Goal: Book appointment/travel/reservation

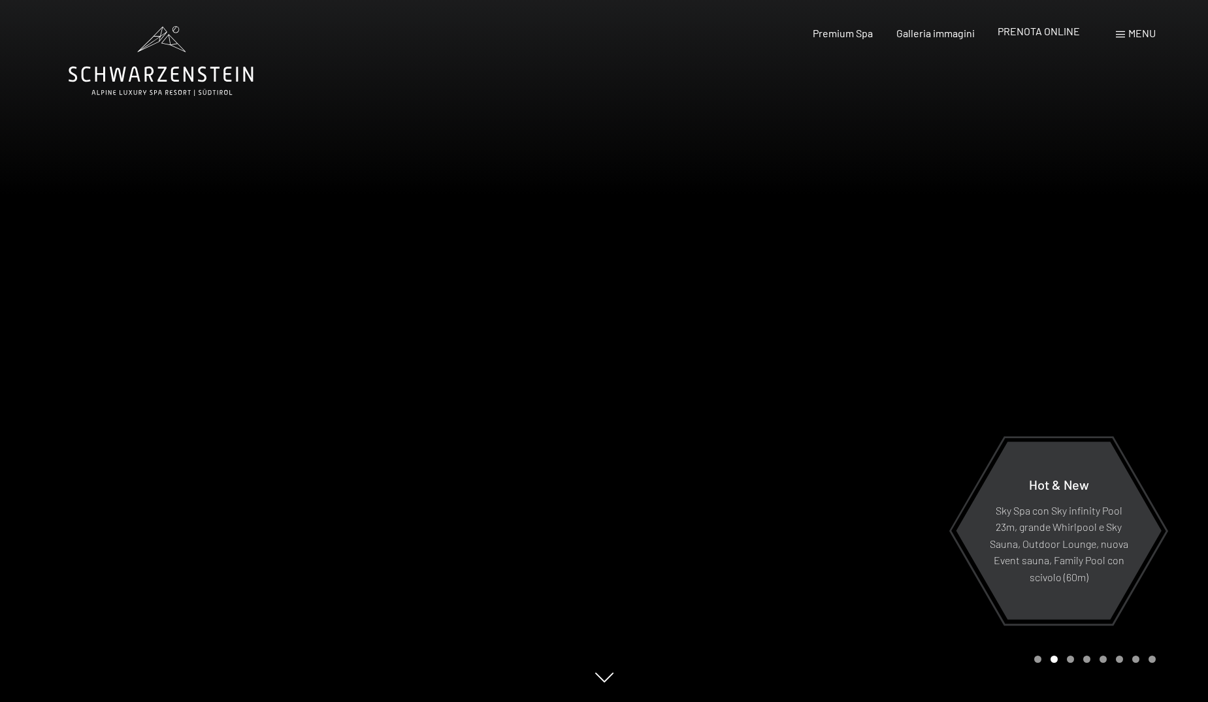
click at [1045, 32] on span "PRENOTA ONLINE" at bounding box center [1039, 31] width 82 height 12
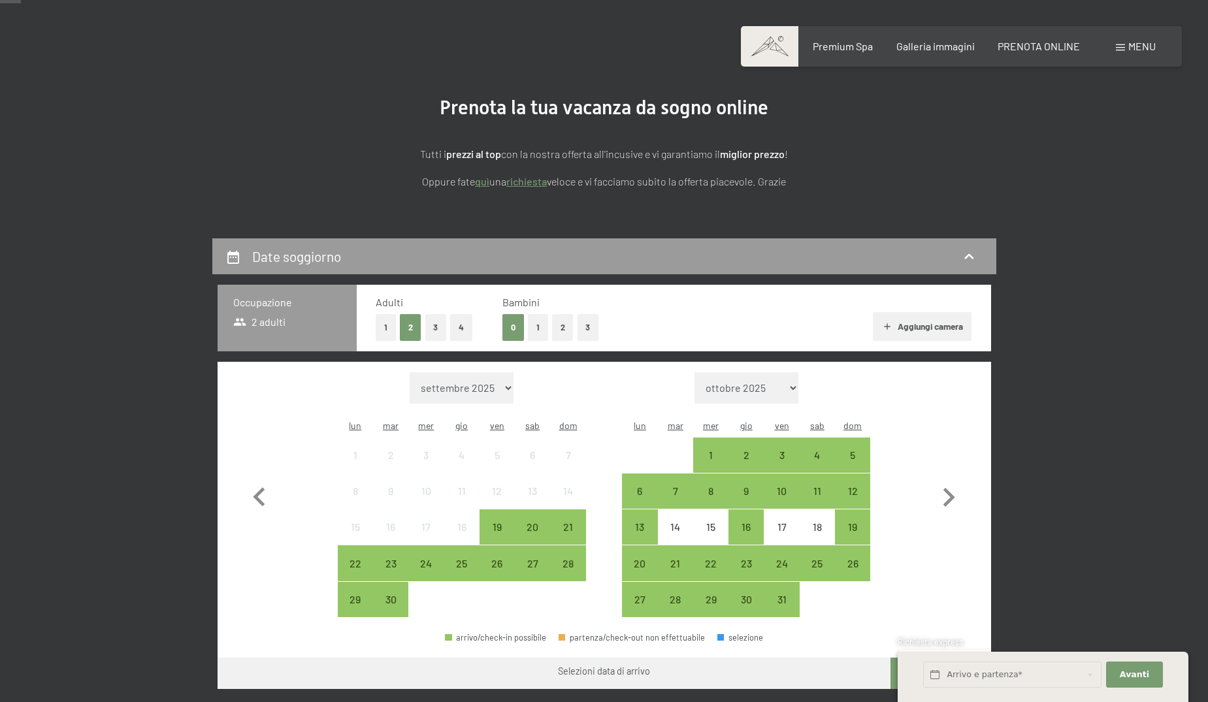
scroll to position [87, 0]
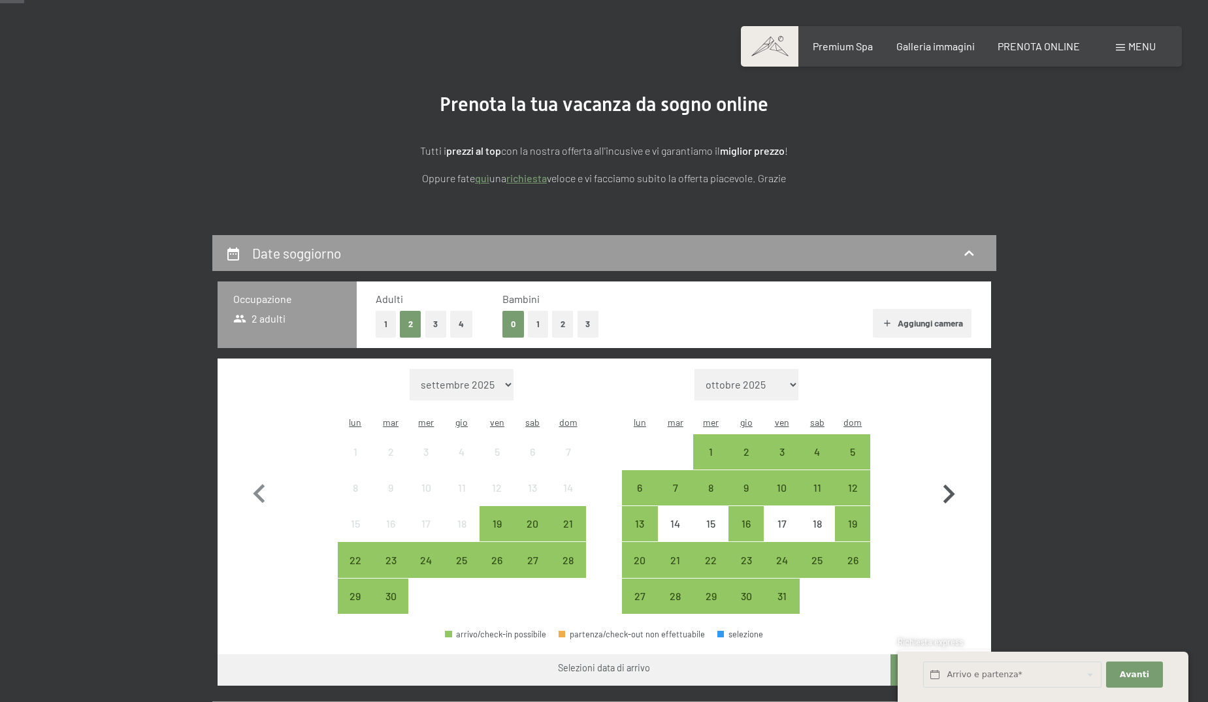
click at [953, 481] on icon "button" at bounding box center [949, 495] width 38 height 38
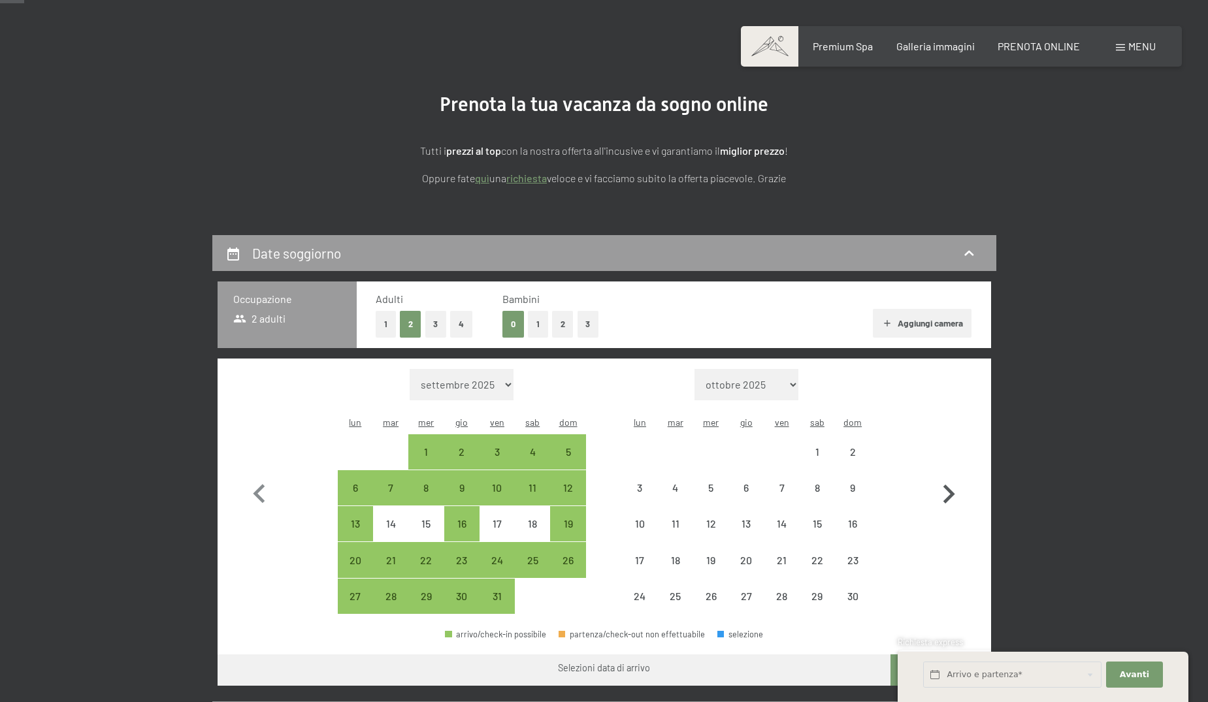
select select "2025-10-01"
select select "2025-11-01"
select select "2025-10-01"
select select "2025-11-01"
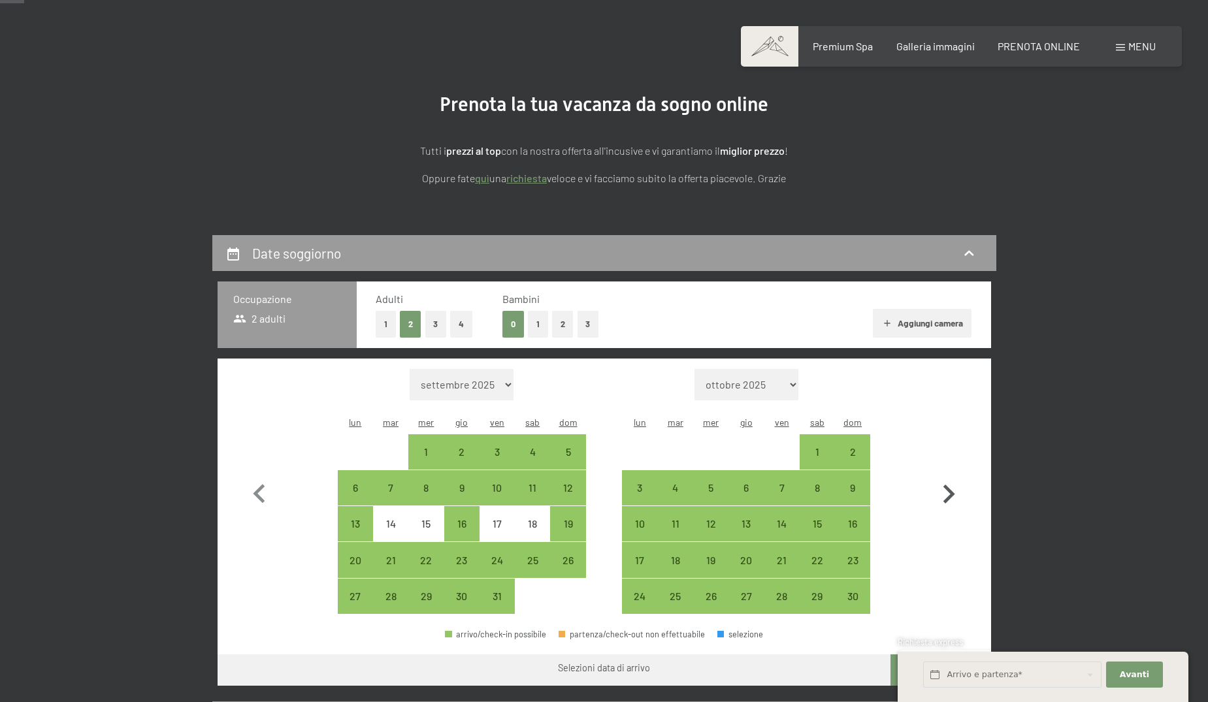
click at [953, 485] on icon "button" at bounding box center [949, 494] width 12 height 19
select select "2025-11-01"
select select "2025-12-01"
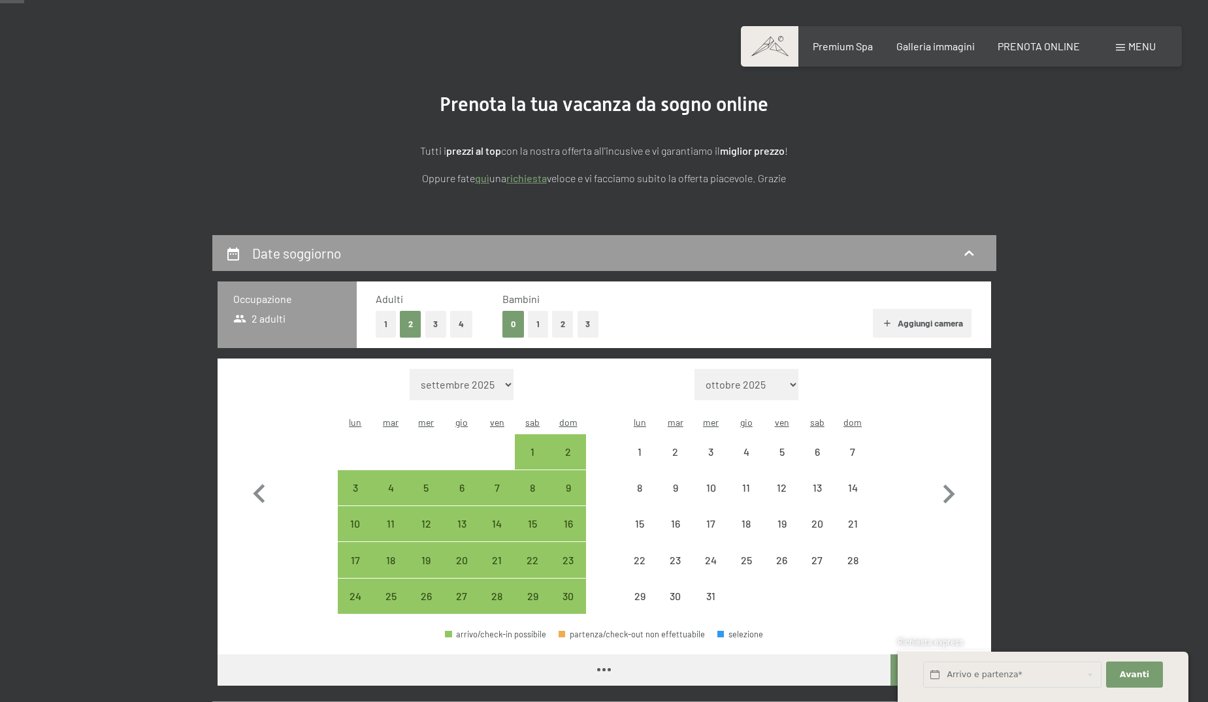
select select "2025-11-01"
select select "2025-12-01"
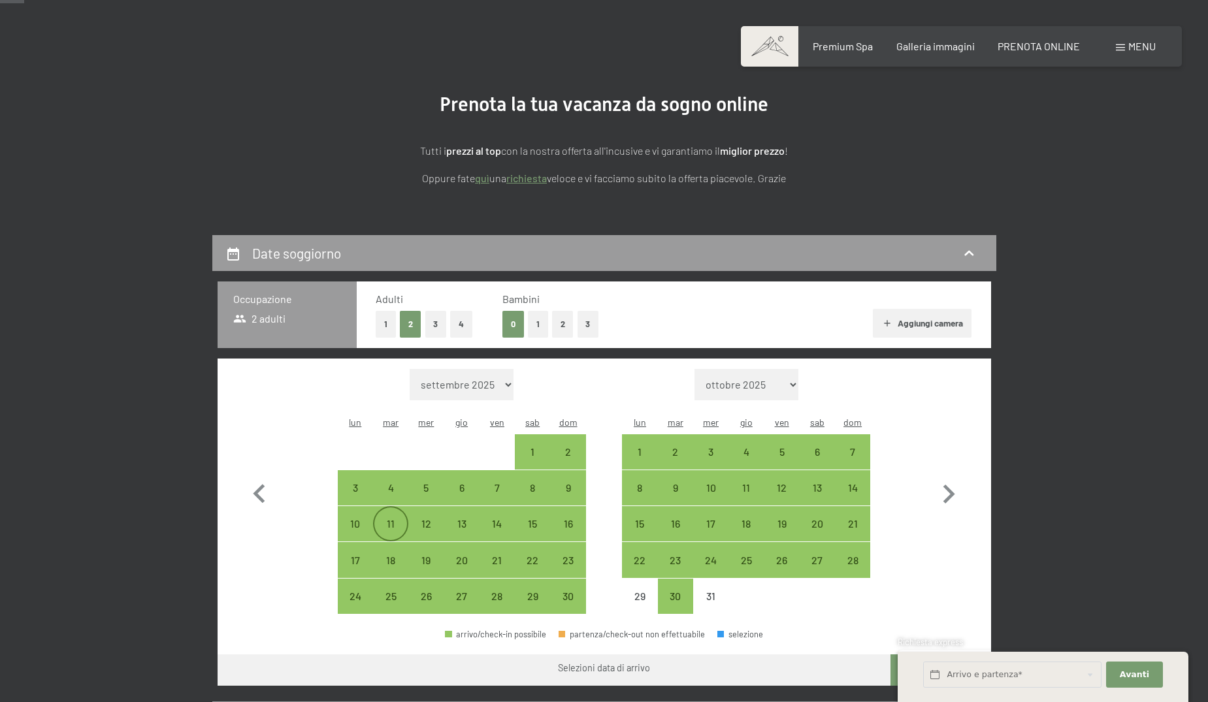
click at [386, 519] on div "11" at bounding box center [390, 535] width 33 height 33
select select "2025-11-01"
select select "2025-12-01"
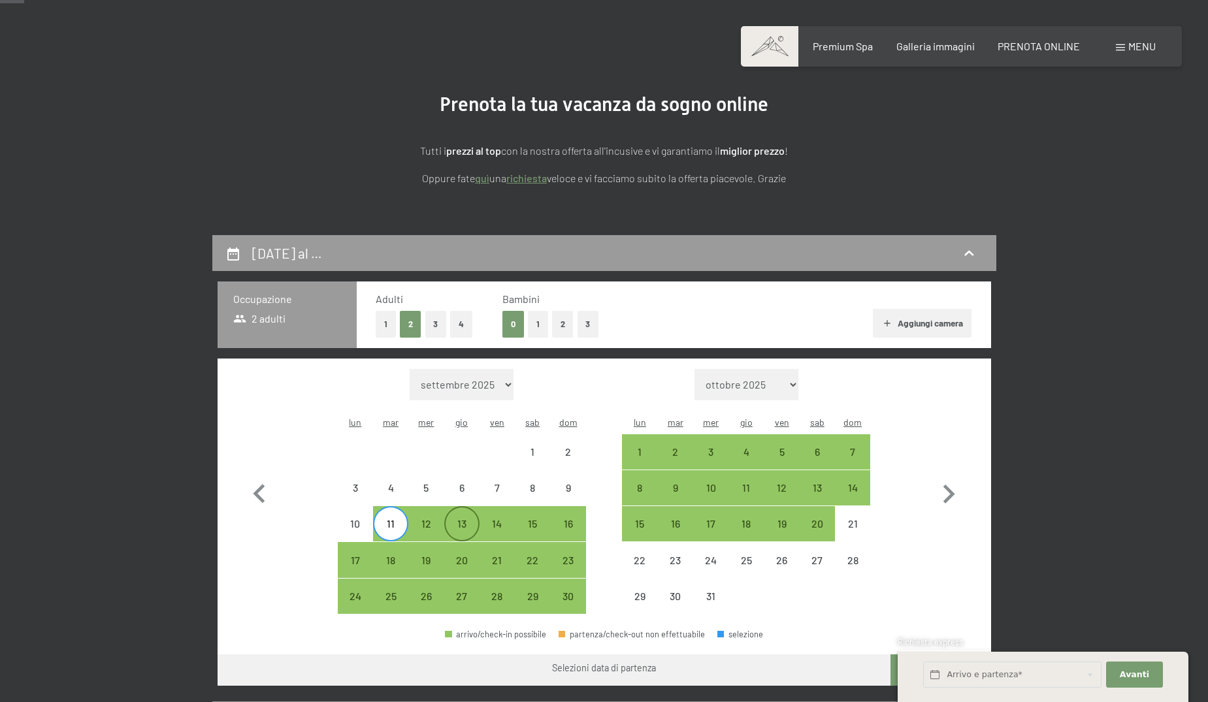
click at [457, 519] on div "13" at bounding box center [462, 535] width 33 height 33
select select "2025-11-01"
select select "2025-12-01"
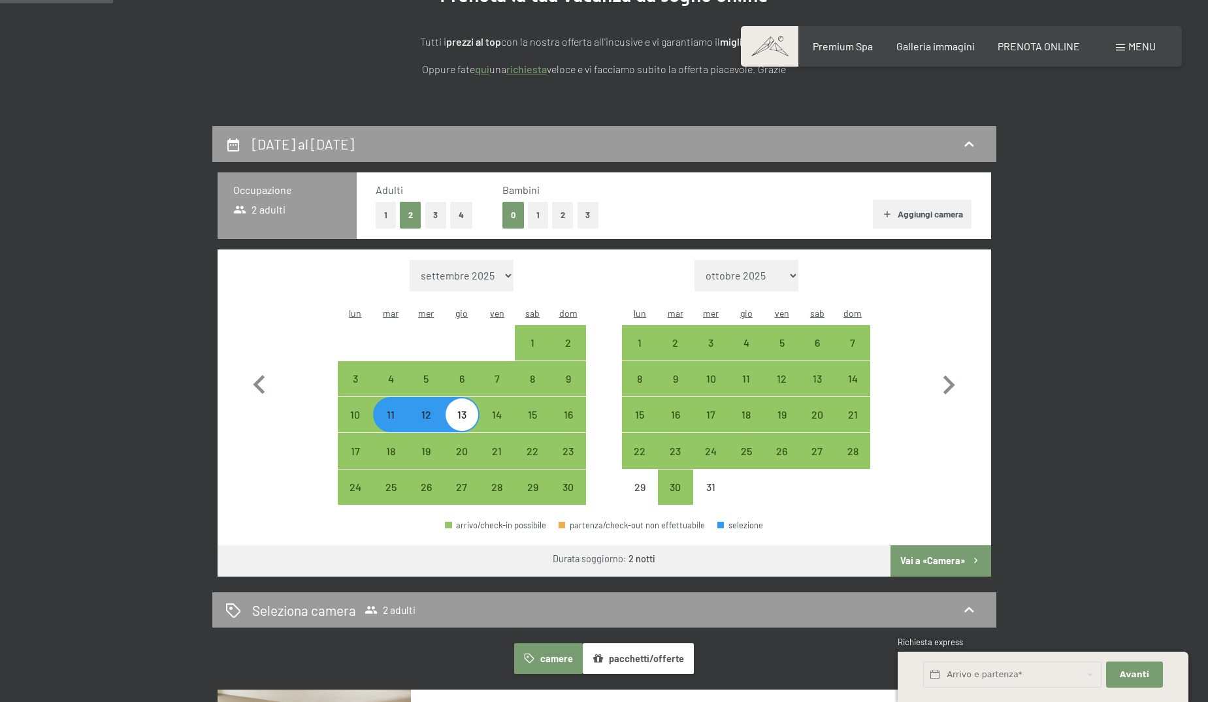
scroll to position [201, 0]
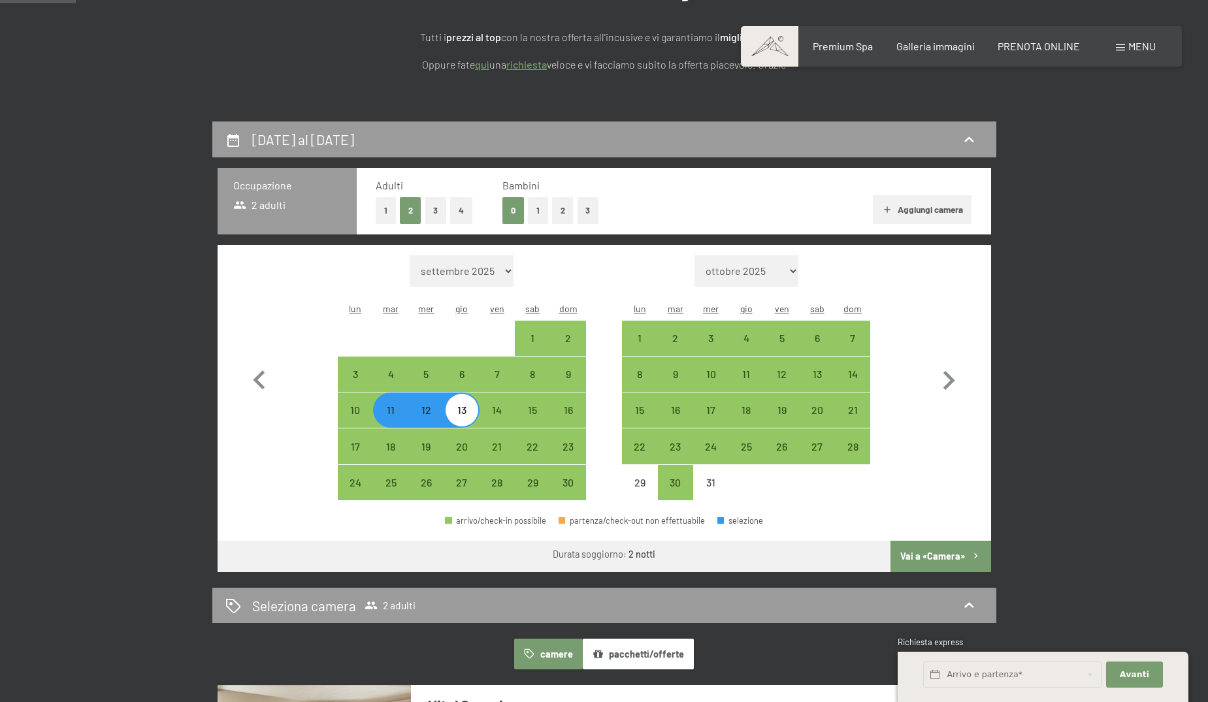
click at [946, 541] on button "Vai a «Camera»" at bounding box center [941, 556] width 100 height 31
select select "2025-11-01"
select select "2025-12-01"
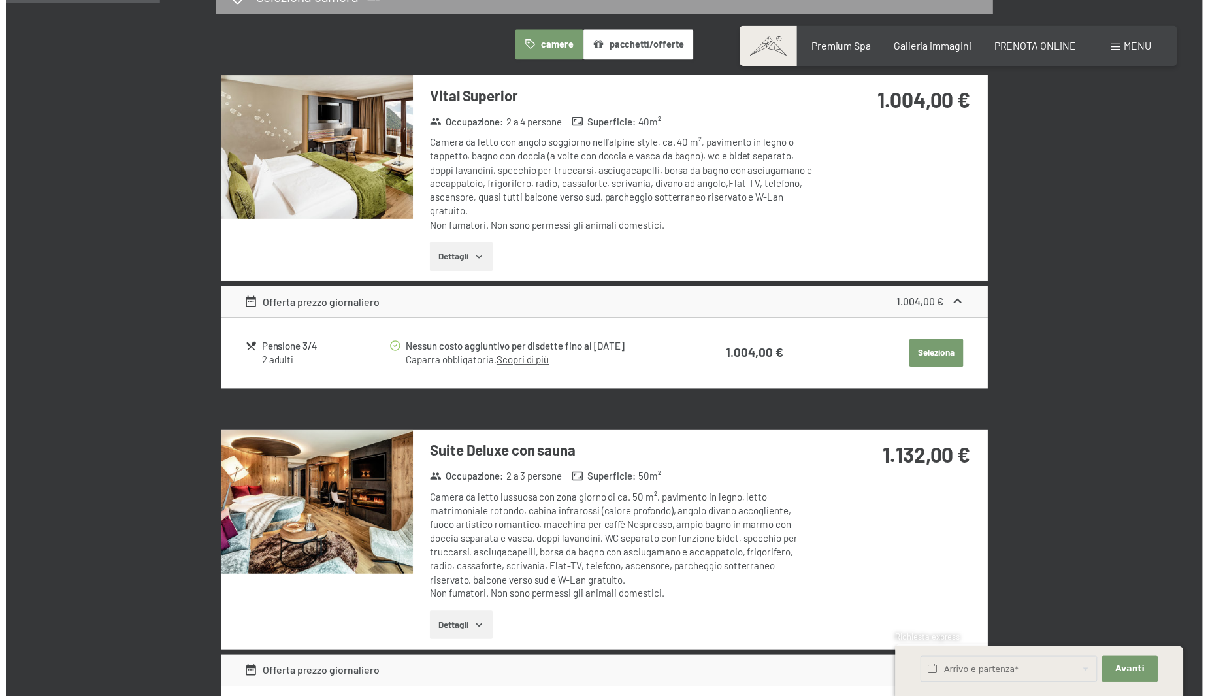
scroll to position [393, 0]
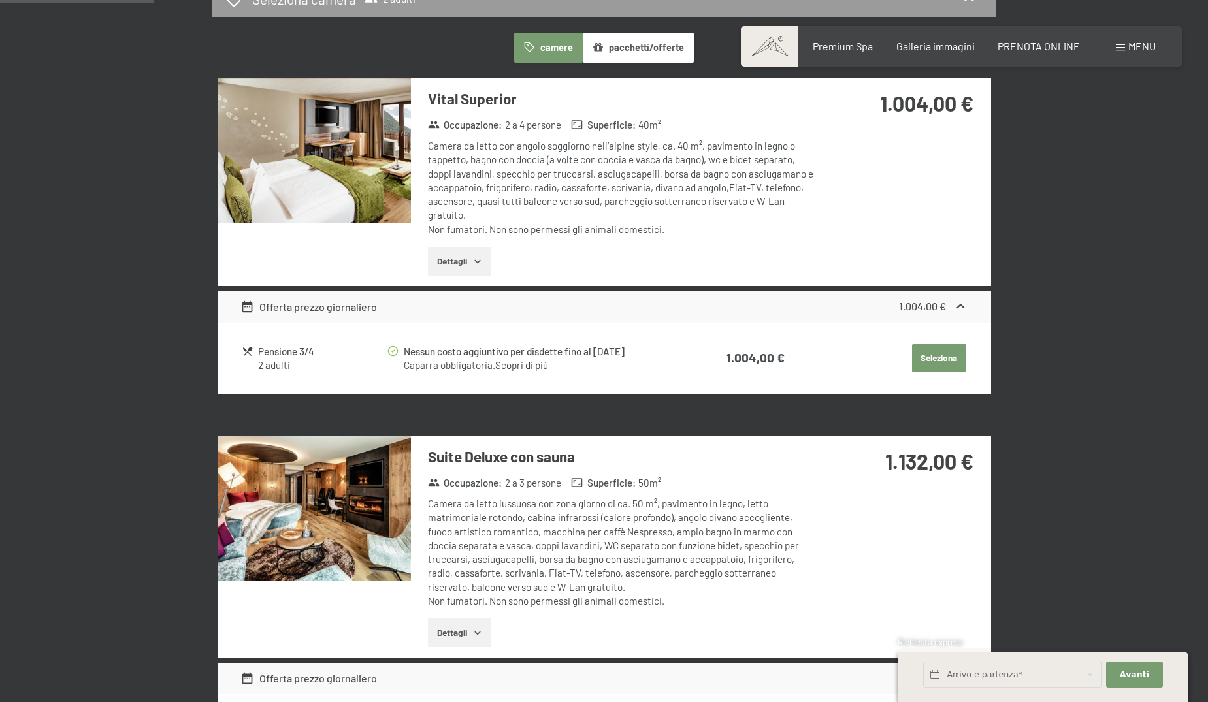
click at [472, 258] on button "Dettagli" at bounding box center [459, 261] width 63 height 29
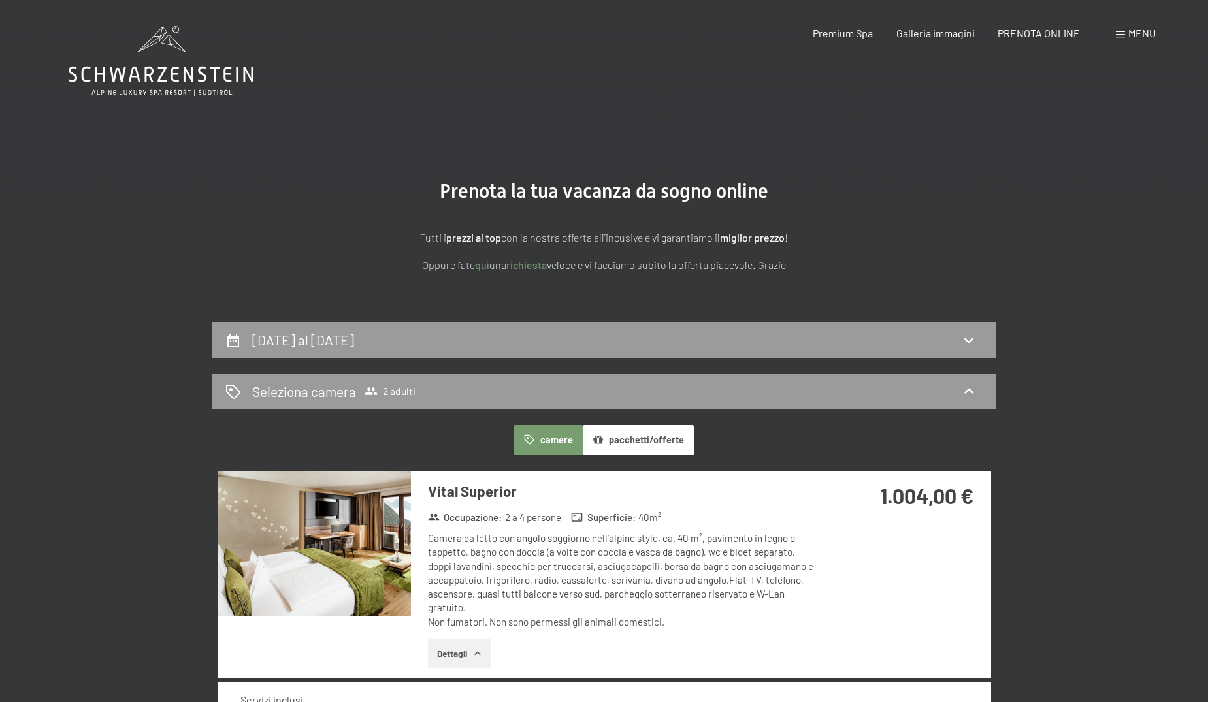
scroll to position [0, 0]
click at [830, 31] on span "Premium Spa" at bounding box center [843, 31] width 60 height 12
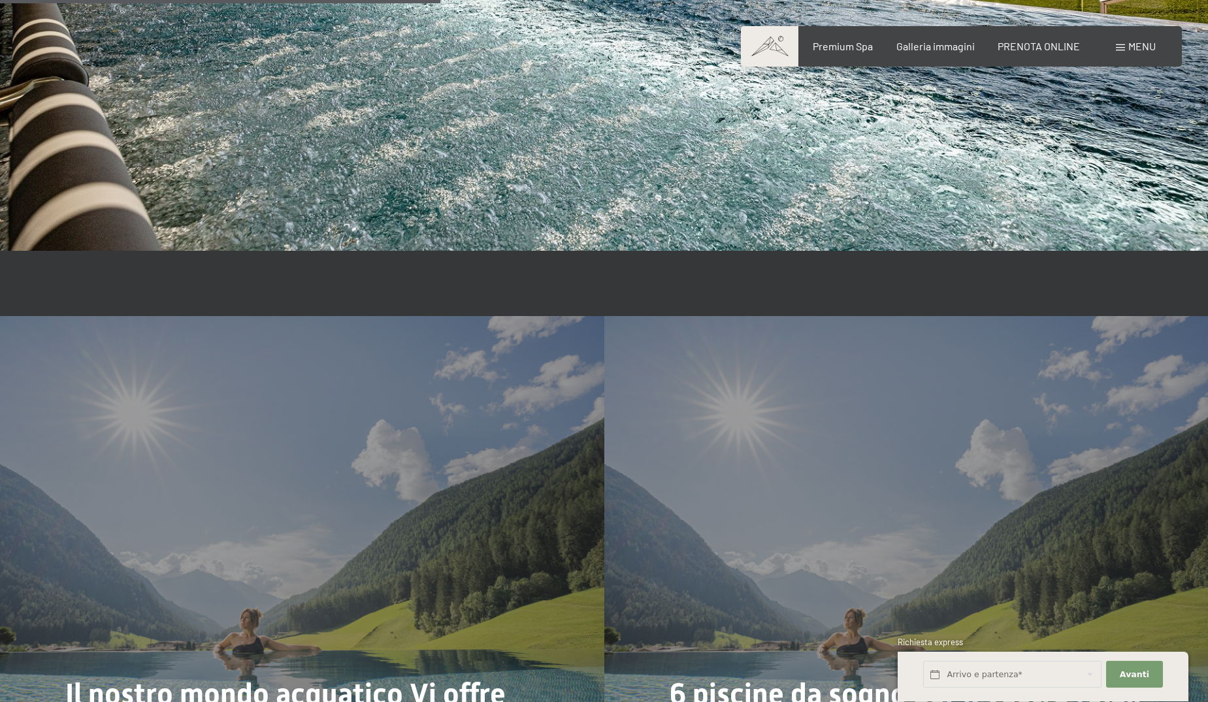
scroll to position [3085, 0]
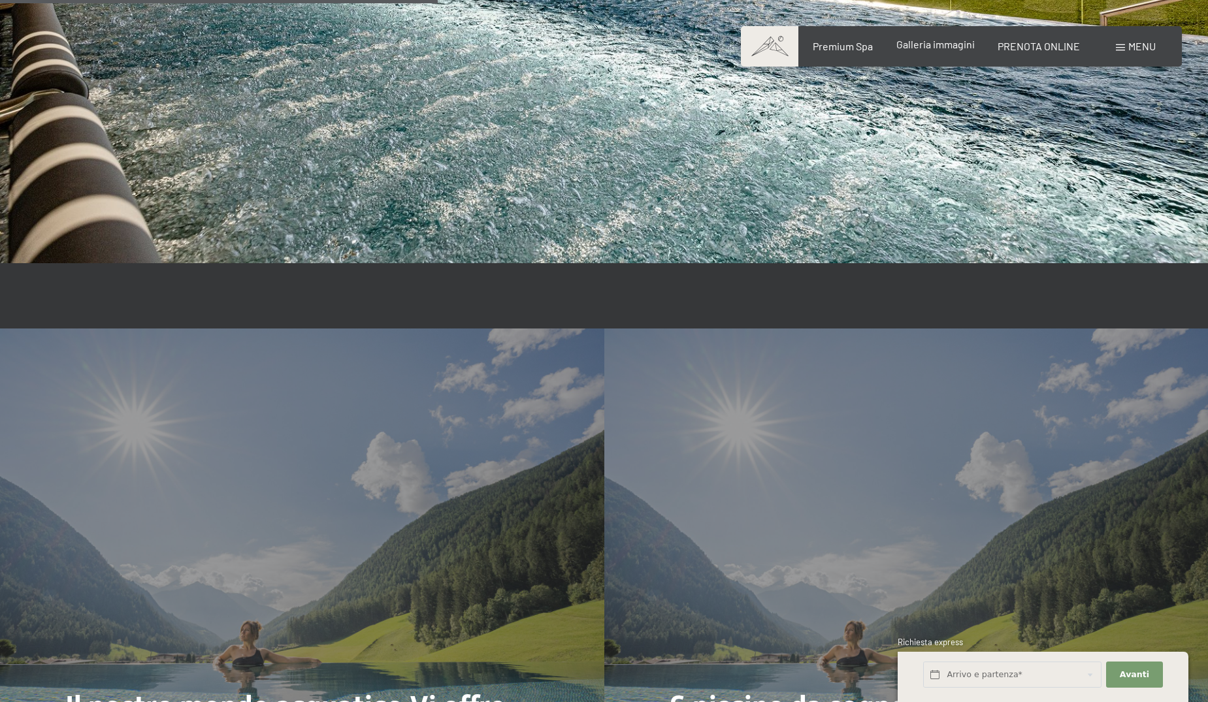
click at [940, 44] on span "Galleria immagini" at bounding box center [935, 44] width 78 height 12
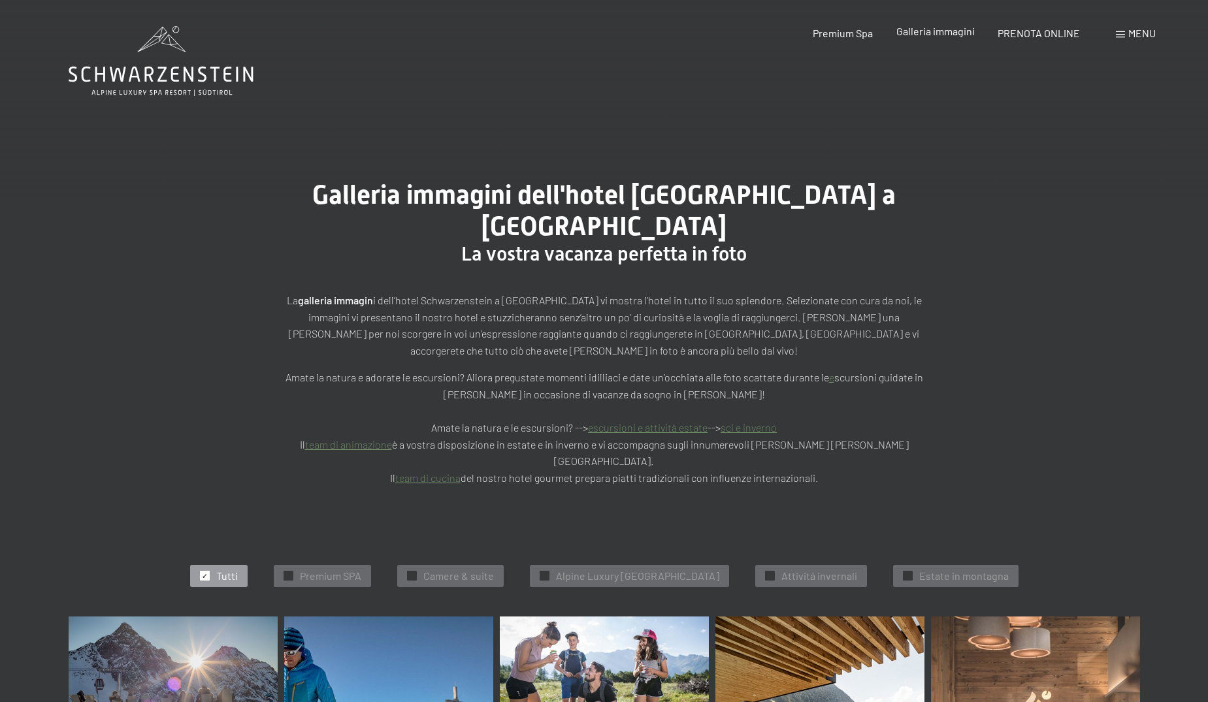
click at [938, 32] on span "Galleria immagini" at bounding box center [935, 31] width 78 height 12
click at [1132, 32] on span "Menu" at bounding box center [1141, 33] width 27 height 12
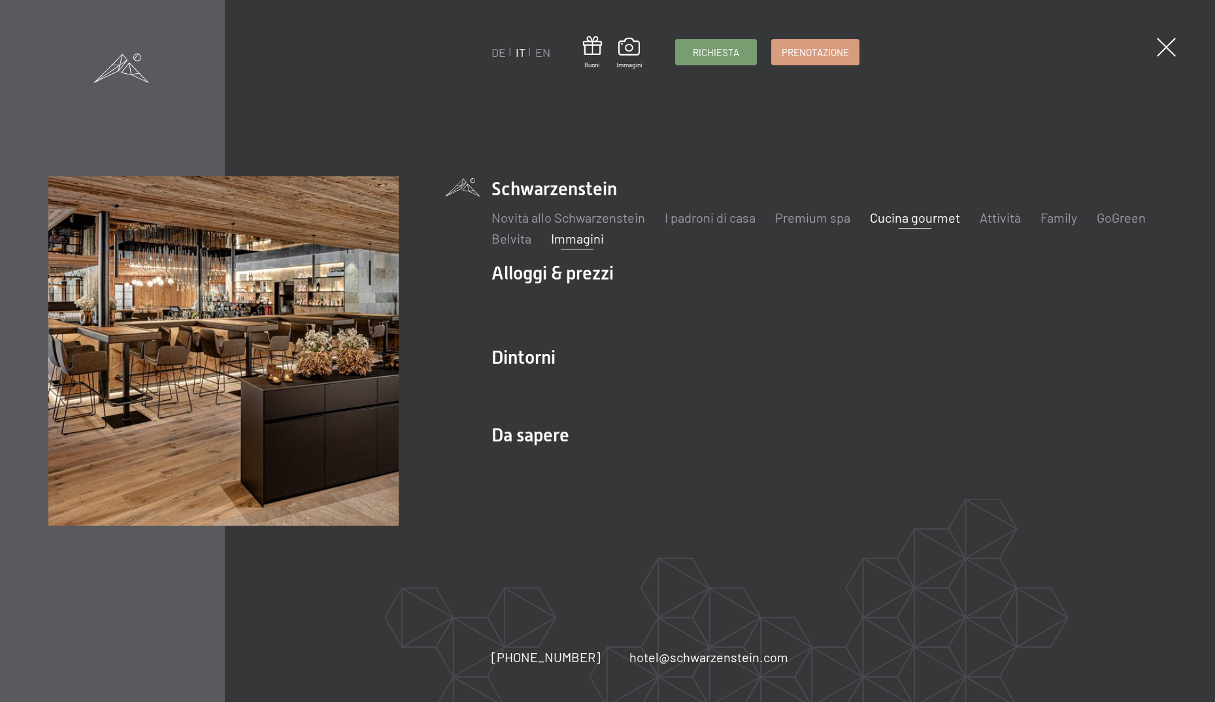
click at [944, 221] on link "Cucina gourmet" at bounding box center [915, 218] width 90 height 16
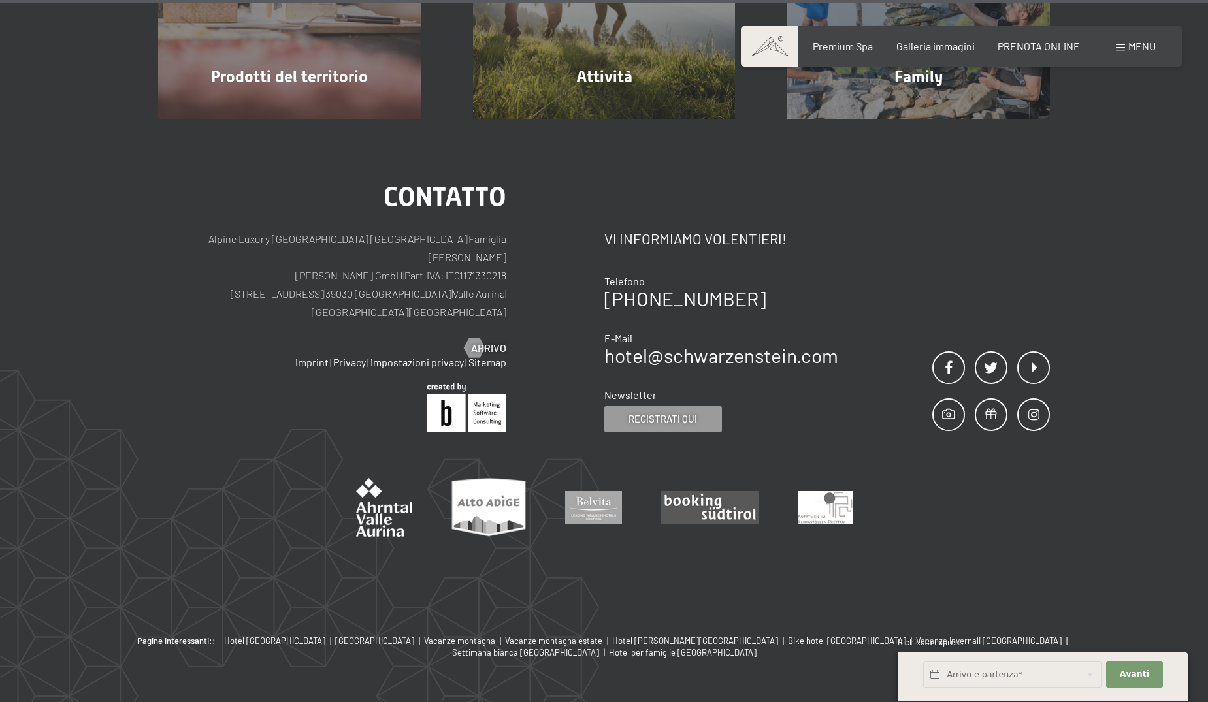
scroll to position [4091, 0]
